Goal: Task Accomplishment & Management: Manage account settings

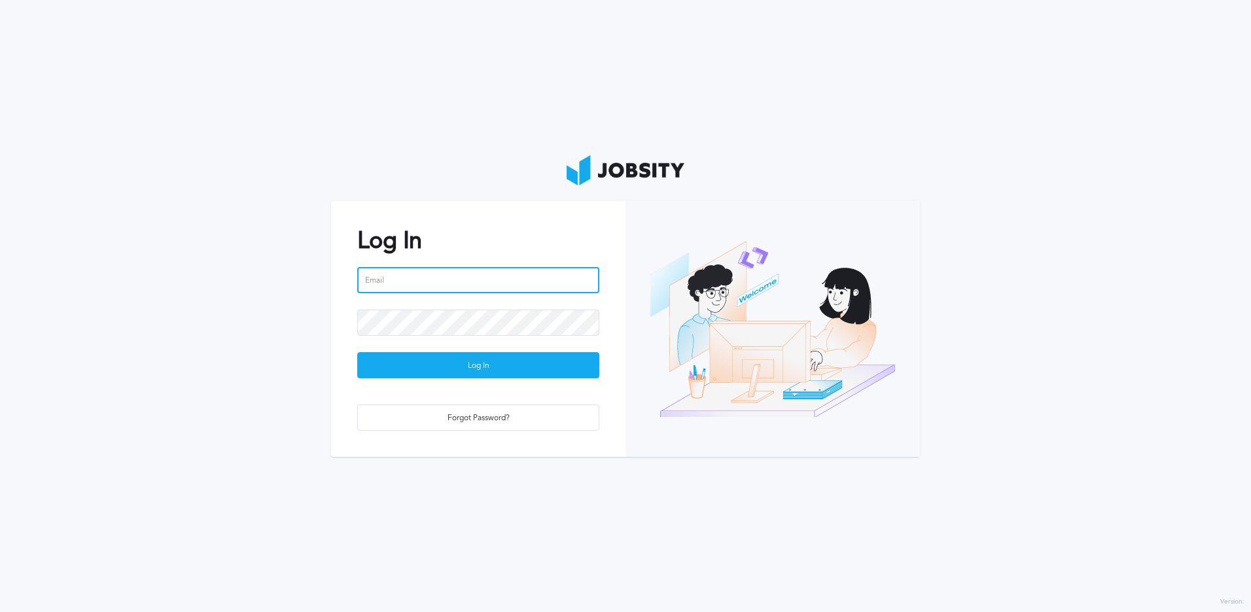
click at [487, 284] on input "email" at bounding box center [478, 280] width 242 height 26
type input "[EMAIL_ADDRESS][PERSON_NAME][DOMAIN_NAME]"
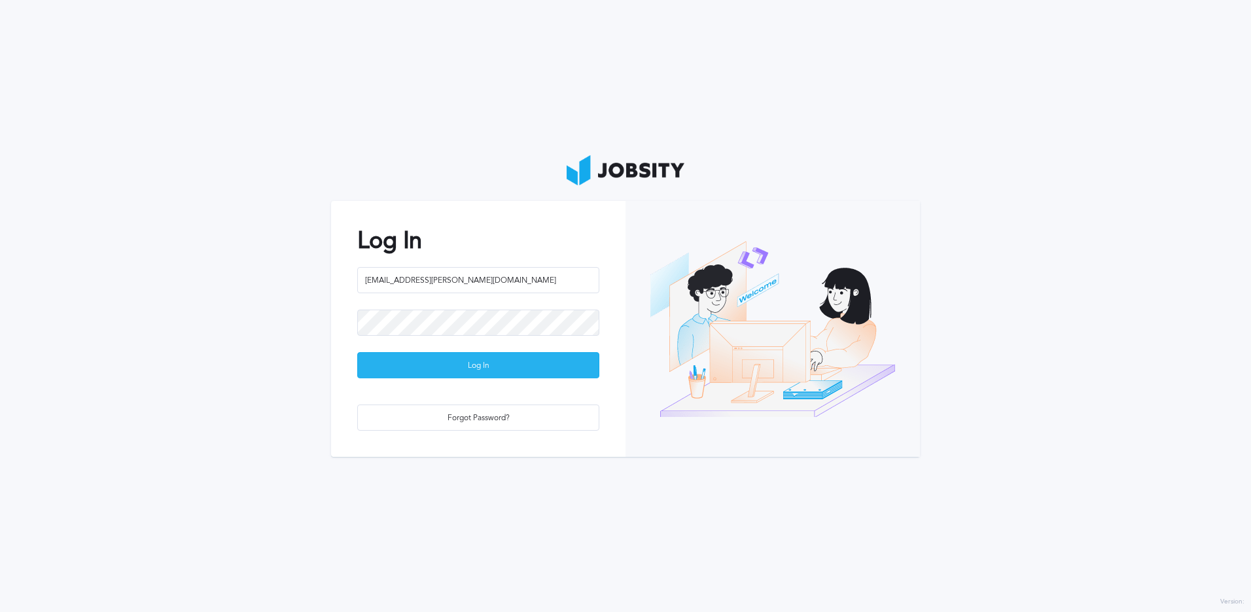
click at [470, 361] on div "Log In" at bounding box center [478, 366] width 241 height 26
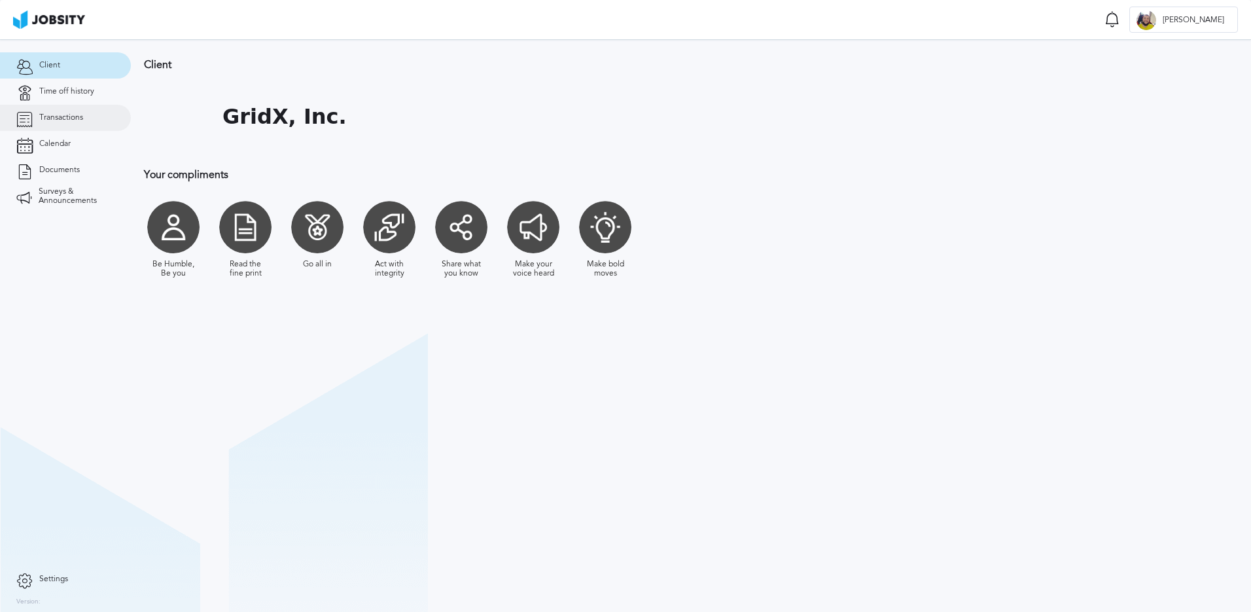
click at [84, 120] on link "Transactions" at bounding box center [65, 118] width 131 height 26
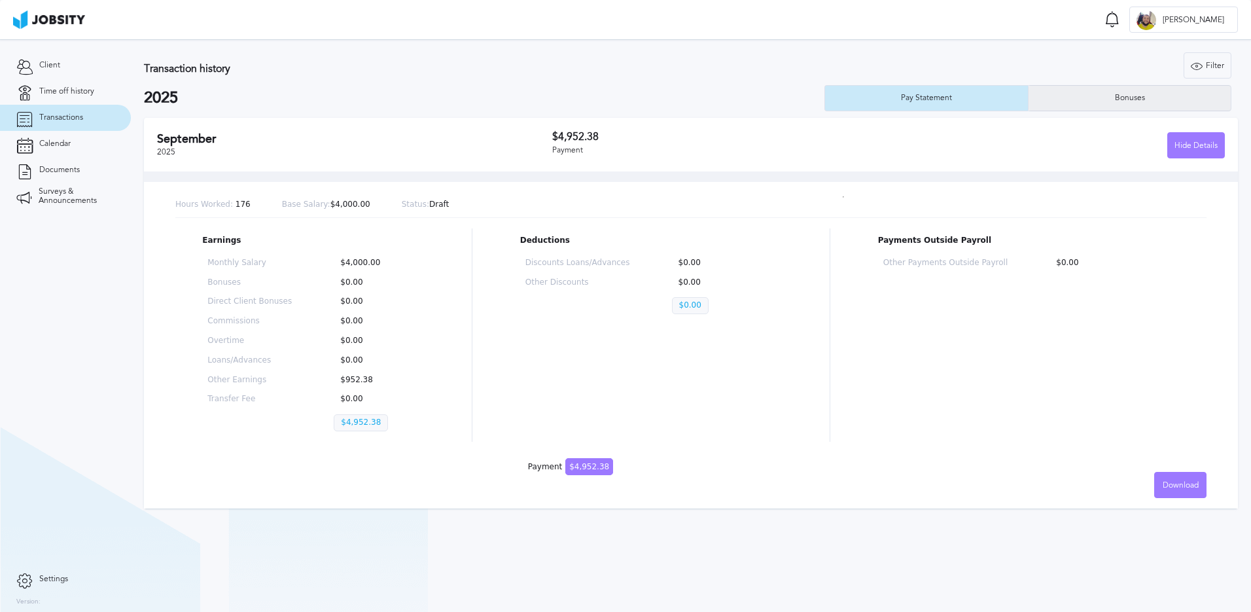
click at [1084, 95] on div "Bonuses" at bounding box center [1129, 98] width 202 height 26
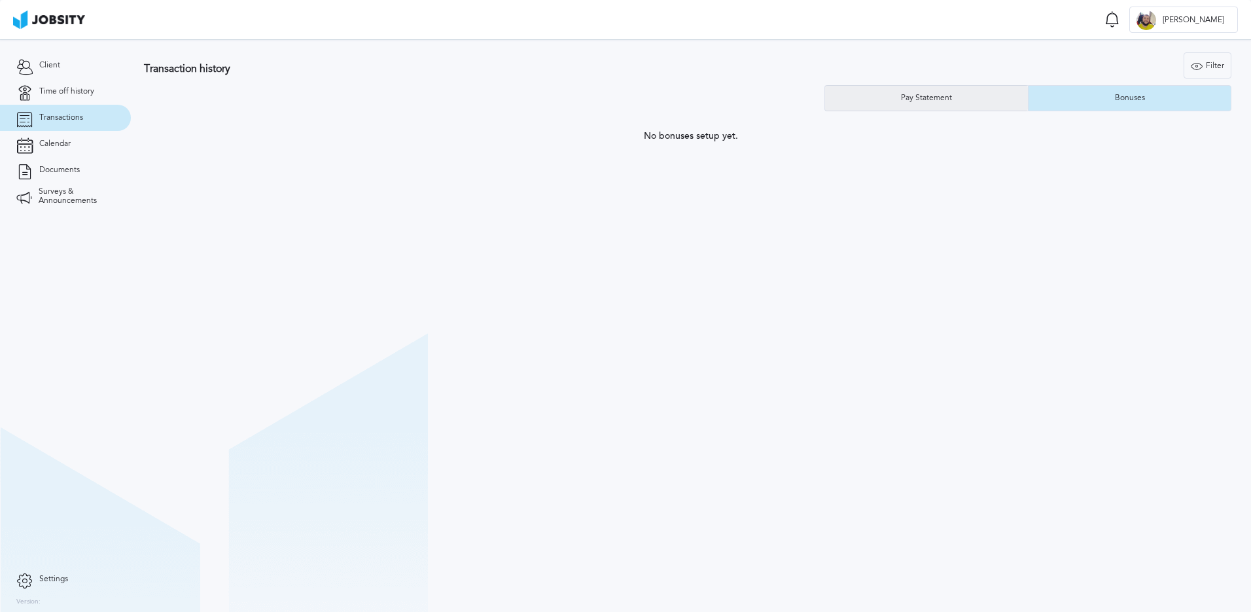
click at [979, 97] on div "Pay Statement" at bounding box center [926, 98] width 203 height 26
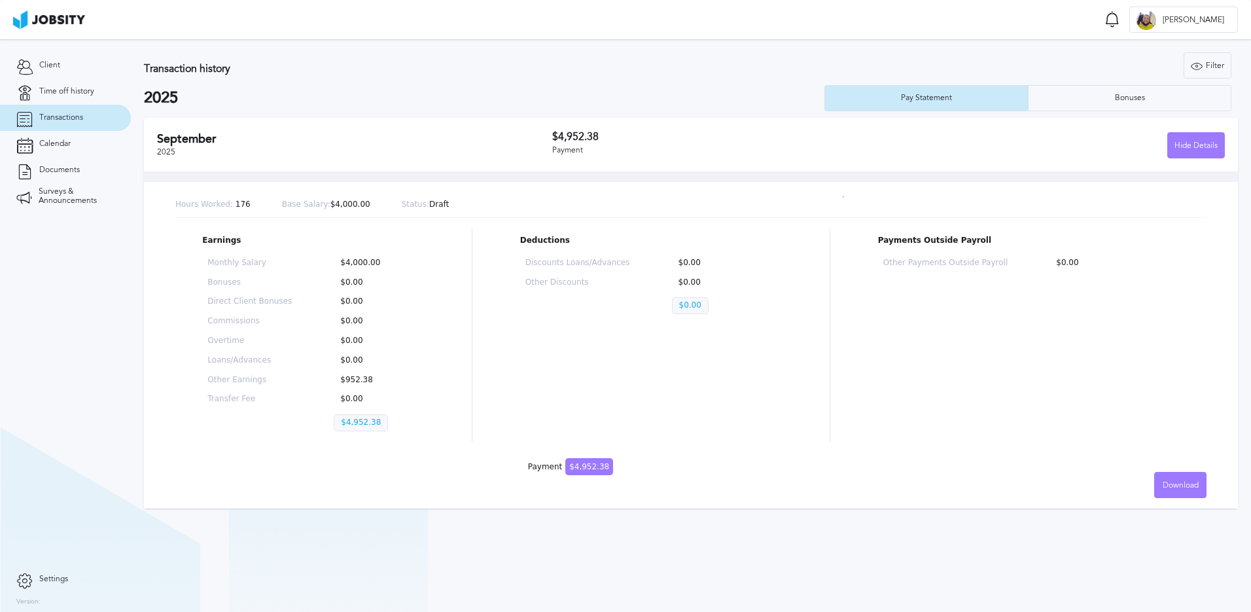
click at [1075, 23] on section "Transactions Notifications [PERSON_NAME] all as seen No notifications to show .…" at bounding box center [625, 19] width 1251 height 39
click at [1120, 18] on icon at bounding box center [1112, 19] width 16 height 16
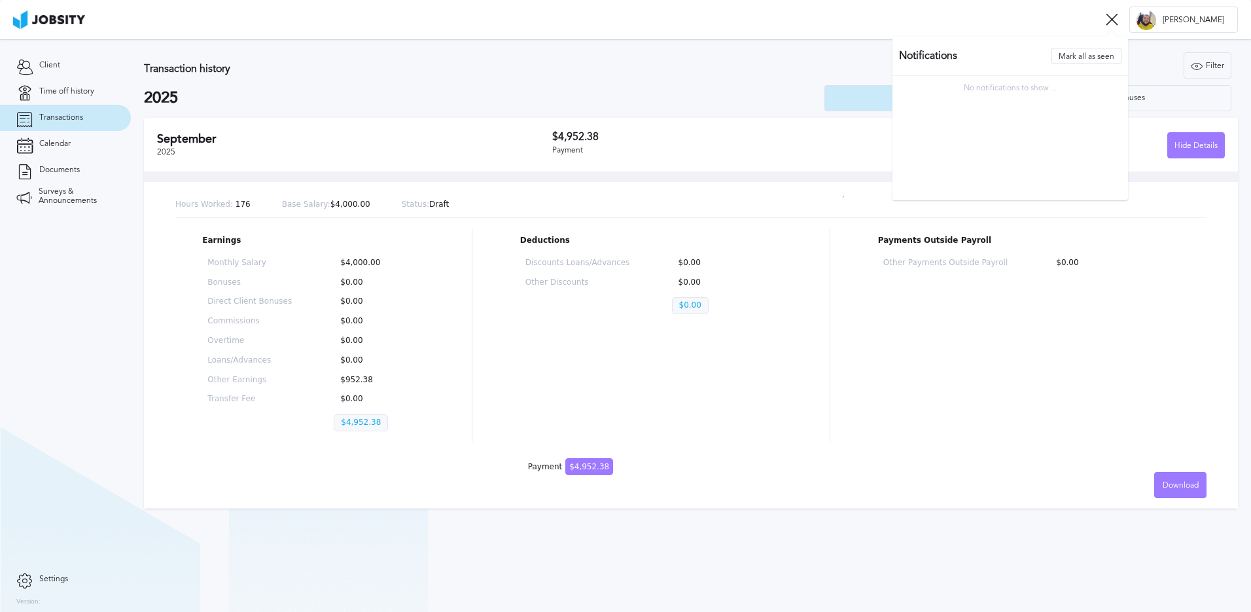
click at [1062, 21] on section "Transactions Notifications [PERSON_NAME] all as seen No notifications to show .…" at bounding box center [625, 19] width 1251 height 39
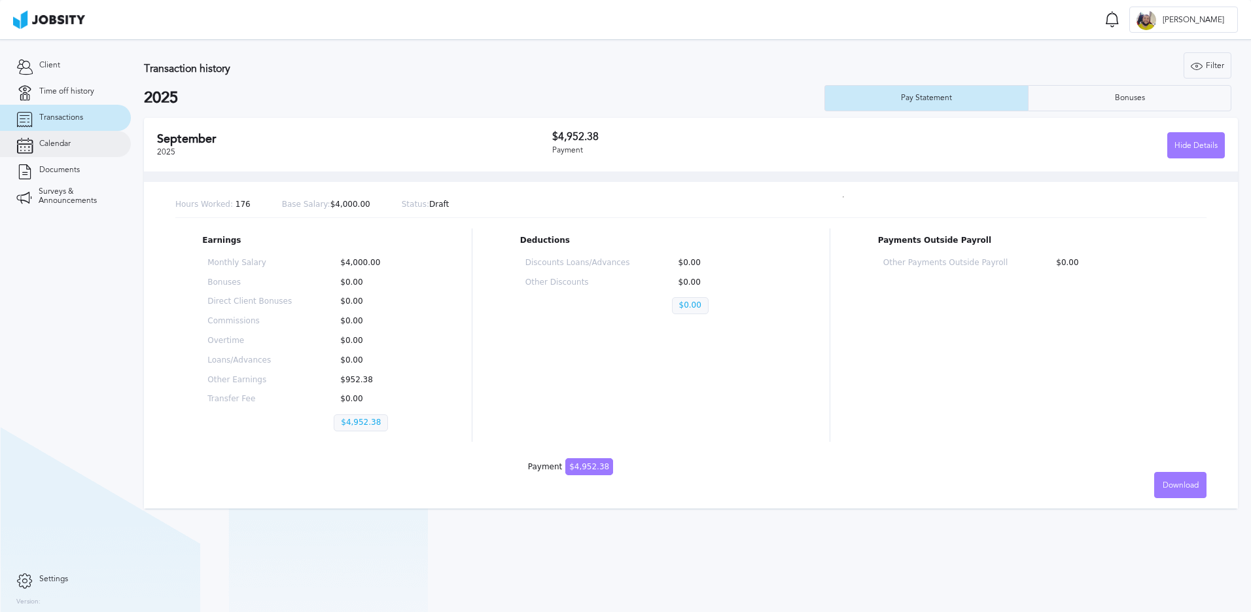
click at [35, 145] on link "Calendar" at bounding box center [65, 144] width 131 height 26
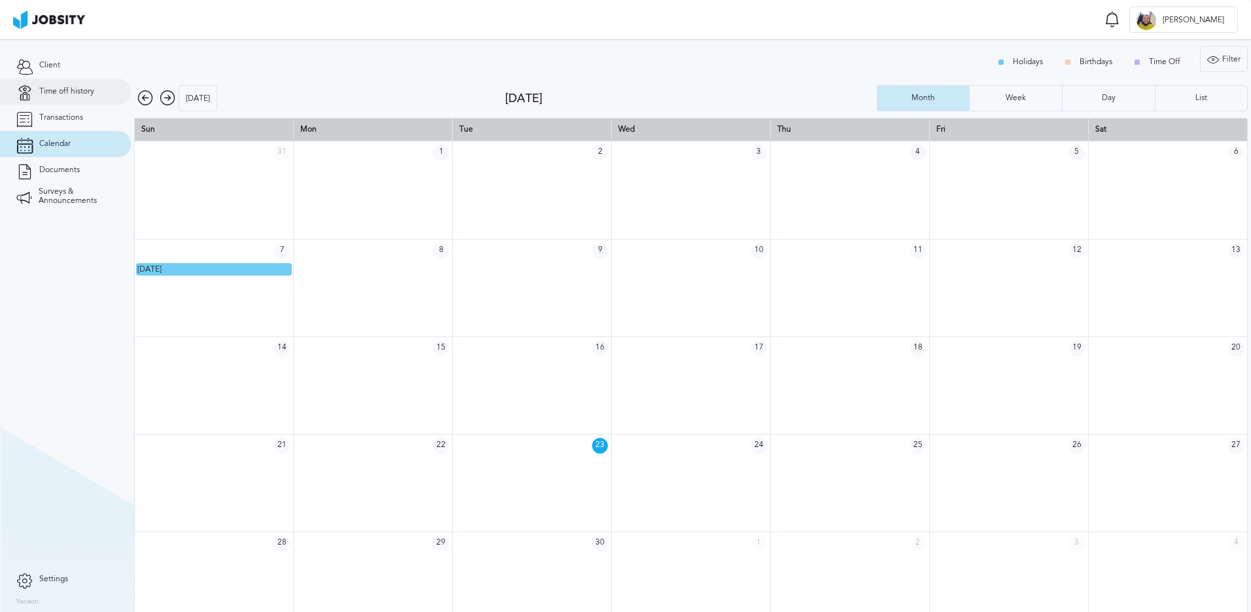
click at [63, 92] on span "Time off history" at bounding box center [66, 91] width 55 height 9
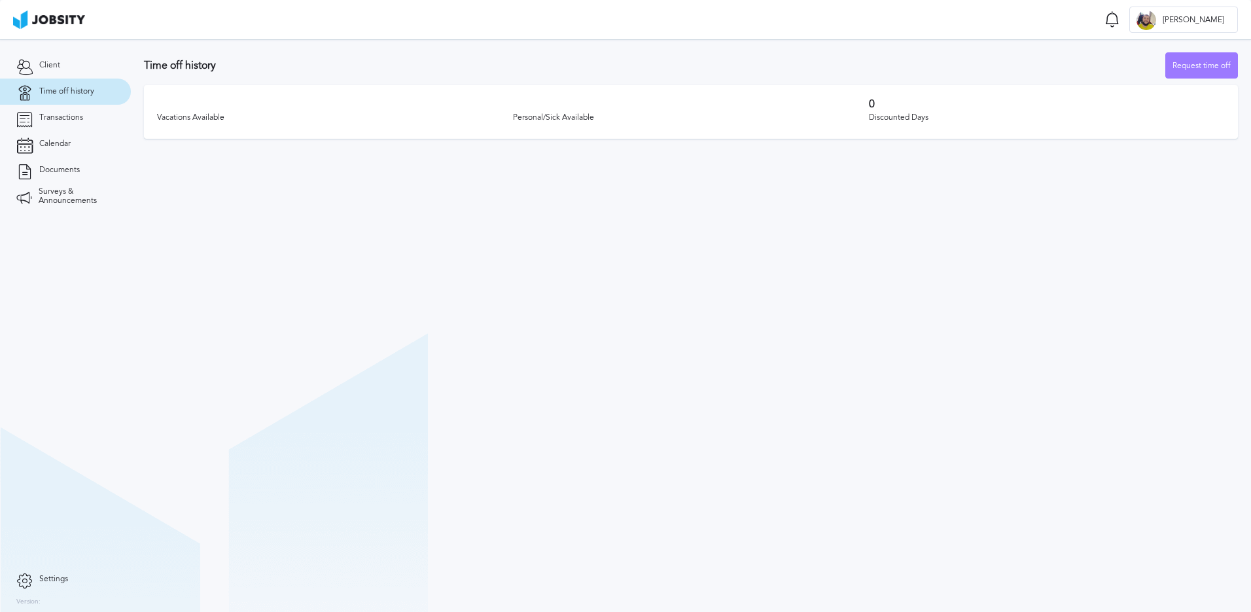
click at [988, 350] on section "Time off history Request time off Vacations Available Personal/Sick Available 0…" at bounding box center [691, 325] width 1120 height 572
